Goal: Communication & Community: Participate in discussion

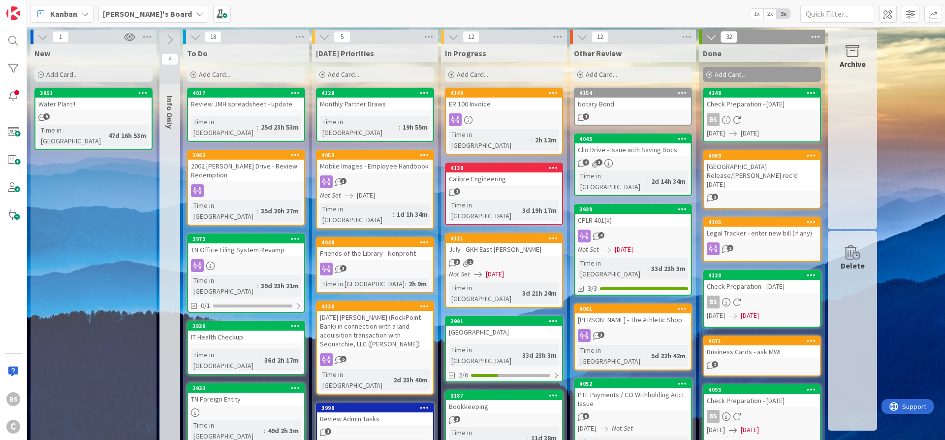
click at [607, 94] on div "4154" at bounding box center [636, 93] width 112 height 7
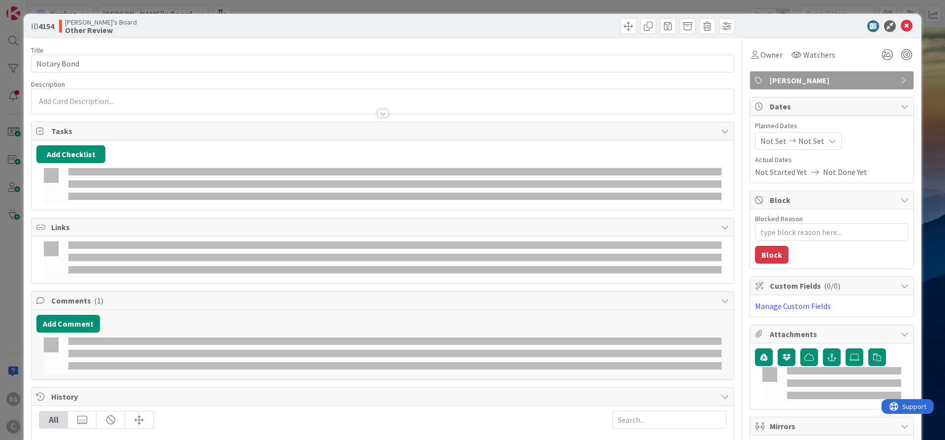
type textarea "x"
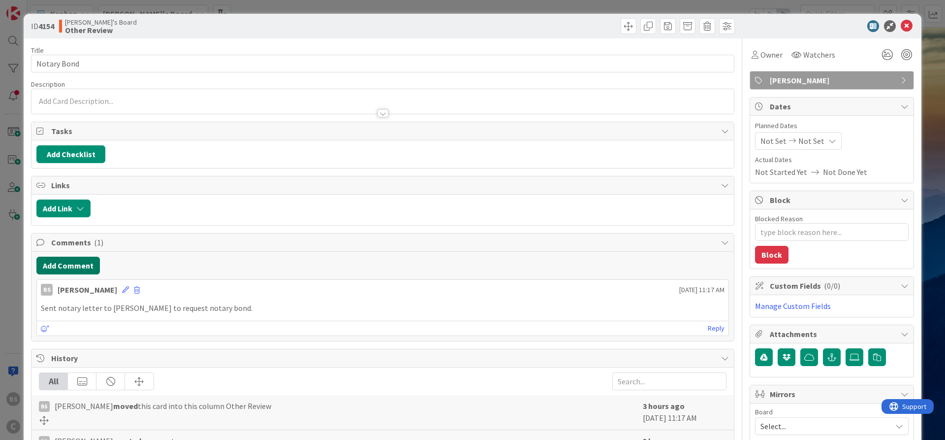
click at [76, 264] on button "Add Comment" at bounding box center [68, 266] width 64 height 18
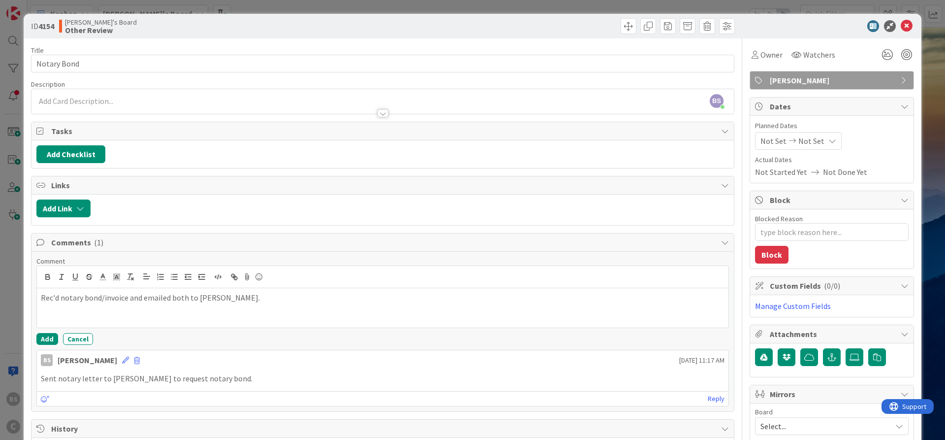
click at [35, 338] on div "Comment Rec'd notary bond/invoice and emailed both to [PERSON_NAME]. Add Cancel…" at bounding box center [383, 332] width 703 height 160
click at [45, 339] on button "Add" at bounding box center [47, 339] width 22 height 12
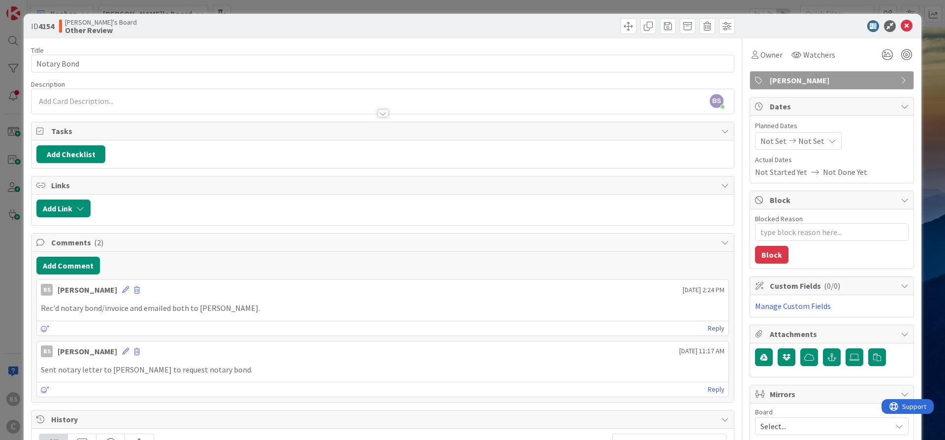
type textarea "x"
click at [911, 24] on icon at bounding box center [907, 26] width 12 height 12
